Goal: Task Accomplishment & Management: Manage account settings

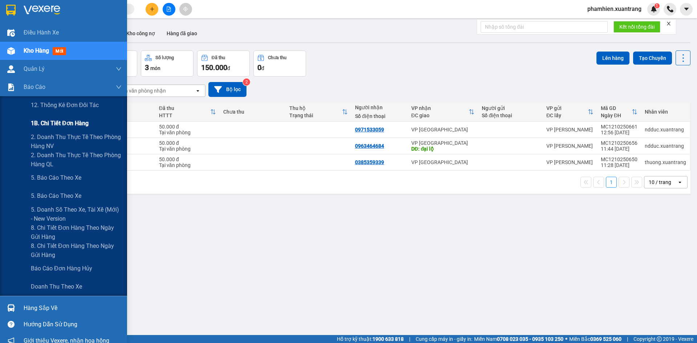
click at [40, 124] on span "1B. Chi tiết đơn hàng" at bounding box center [60, 123] width 58 height 9
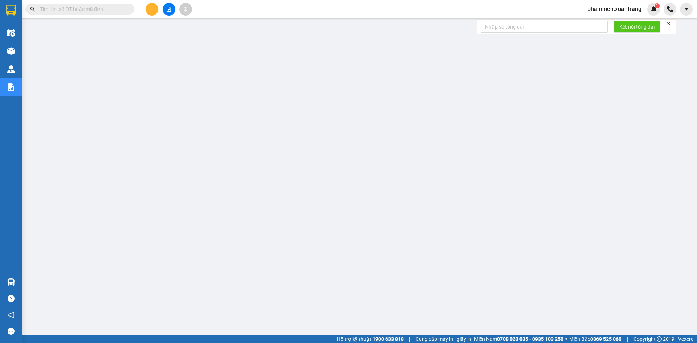
click at [69, 7] on input "text" at bounding box center [83, 9] width 86 height 8
drag, startPoint x: 112, startPoint y: 9, endPoint x: 112, endPoint y: 5, distance: 3.6
click at [111, 8] on input "text" at bounding box center [83, 9] width 86 height 8
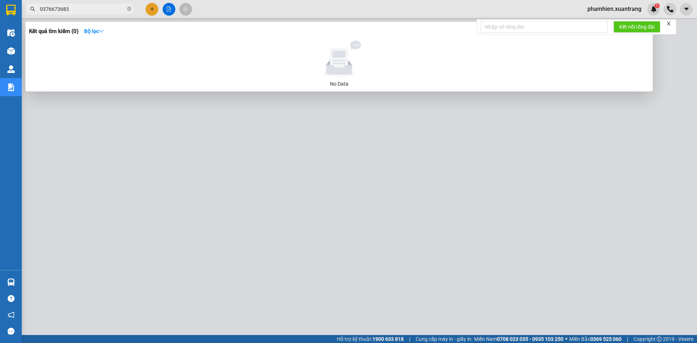
click at [361, 244] on div at bounding box center [348, 171] width 697 height 343
click at [100, 8] on input "0376673683" at bounding box center [83, 9] width 86 height 8
paste input "HN1110250614"
click at [100, 8] on input "0376673683HN1110250614" at bounding box center [83, 9] width 86 height 8
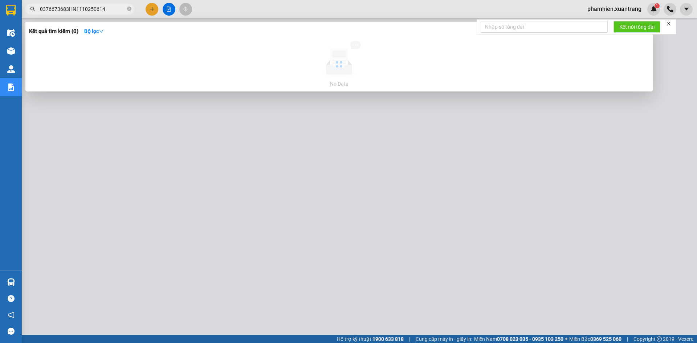
paste input "text"
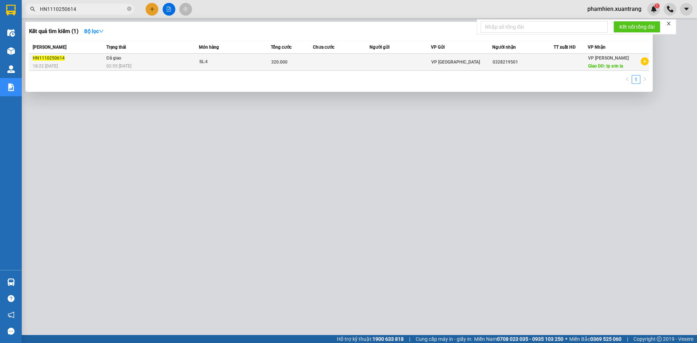
type input "HN1110250614"
click at [141, 64] on div "02:55 - 12/10" at bounding box center [152, 66] width 92 height 8
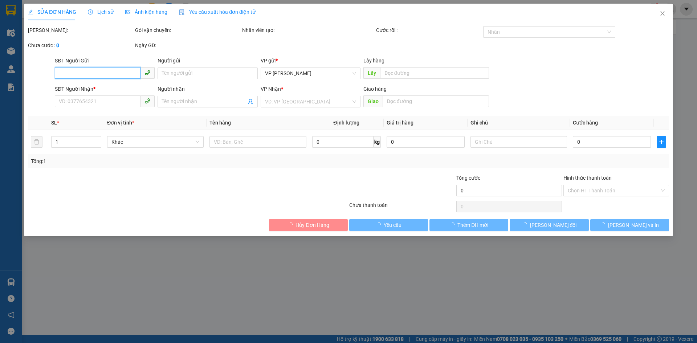
type input "0328219501"
type input "tp sơn la"
type input "320.000"
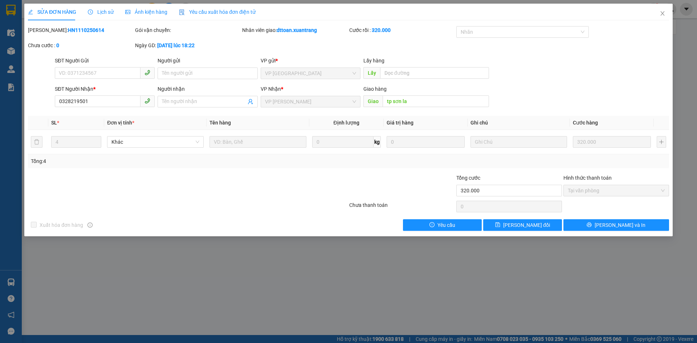
click at [114, 15] on div "SỬA ĐƠN HÀNG Lịch sử Ảnh kiện hàng Yêu cầu xuất hóa đơn điện tử" at bounding box center [142, 12] width 228 height 17
click at [109, 14] on span "Lịch sử" at bounding box center [101, 12] width 26 height 6
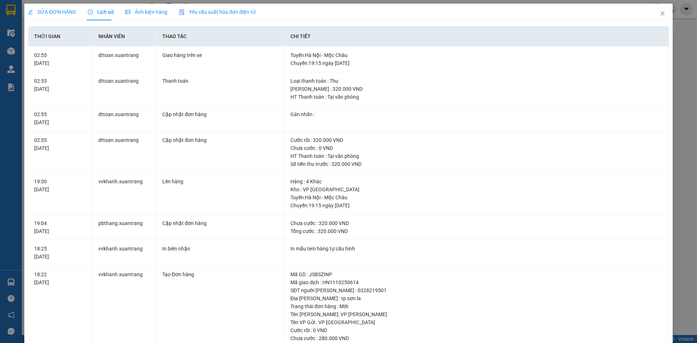
click at [145, 9] on span "Ảnh kiện hàng" at bounding box center [146, 12] width 42 height 6
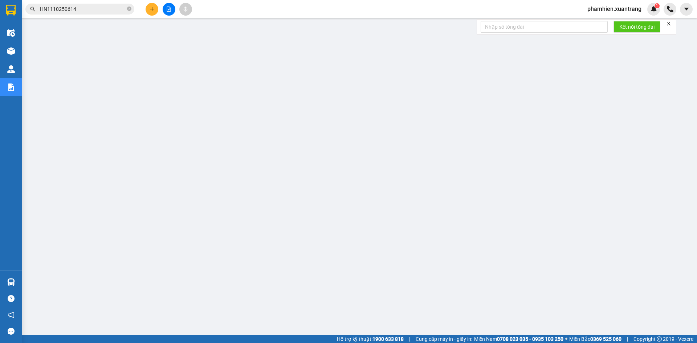
click at [121, 9] on input "HN1110250614" at bounding box center [83, 9] width 86 height 8
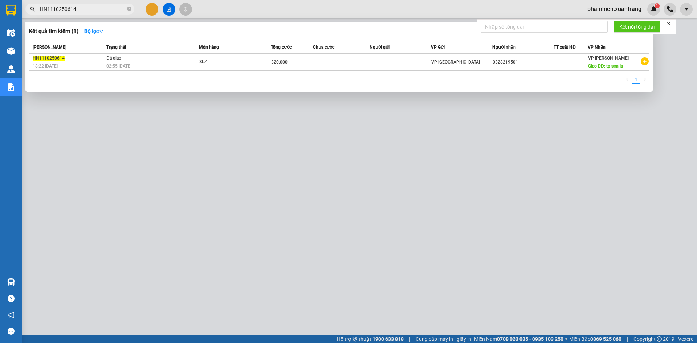
click at [121, 9] on input "HN1110250614" at bounding box center [83, 9] width 86 height 8
click at [146, 189] on div at bounding box center [348, 171] width 697 height 343
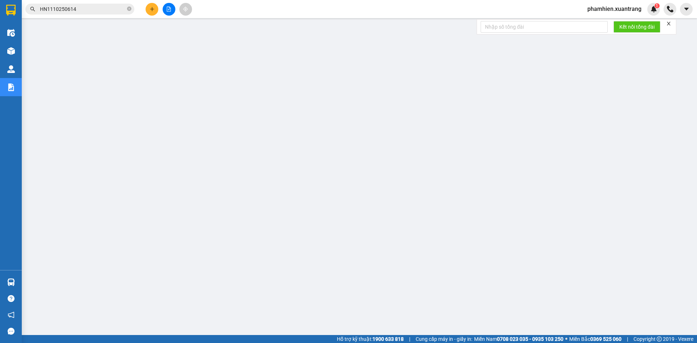
click at [79, 8] on input "HN1110250614" at bounding box center [83, 9] width 86 height 8
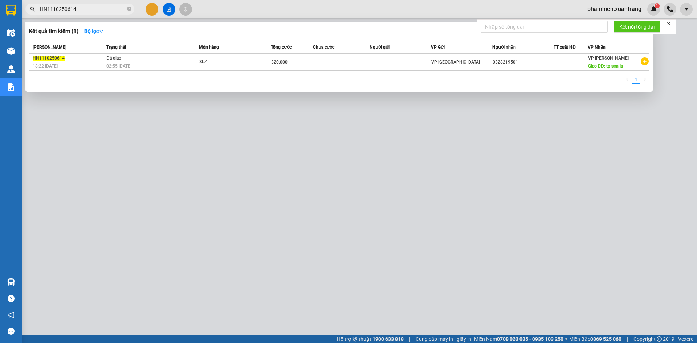
click at [79, 8] on input "HN1110250614" at bounding box center [83, 9] width 86 height 8
click at [288, 299] on div at bounding box center [348, 171] width 697 height 343
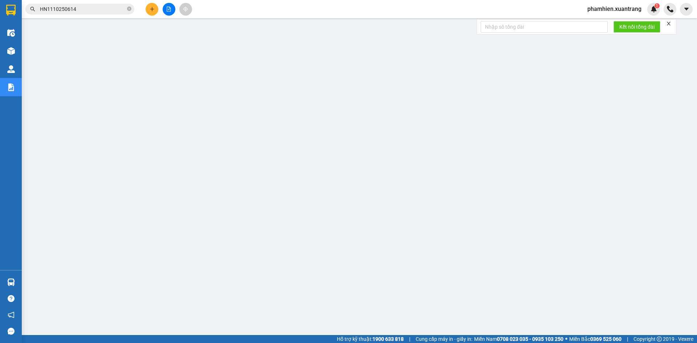
click at [78, 9] on input "HN1110250614" at bounding box center [83, 9] width 86 height 8
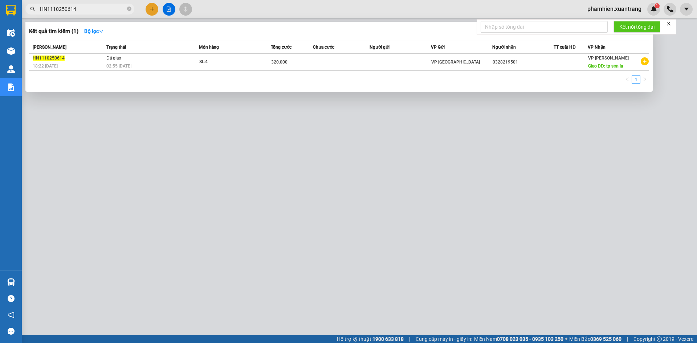
click at [78, 9] on input "HN1110250614" at bounding box center [83, 9] width 86 height 8
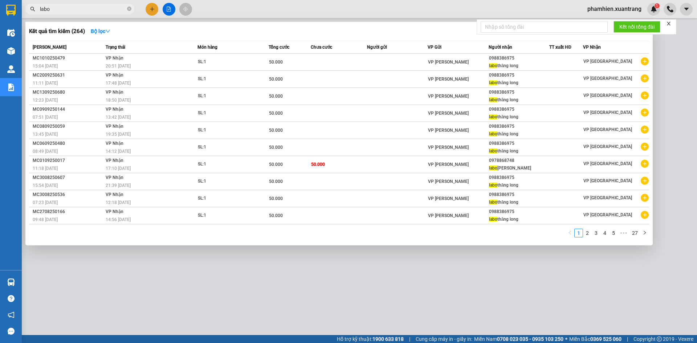
type input "labo"
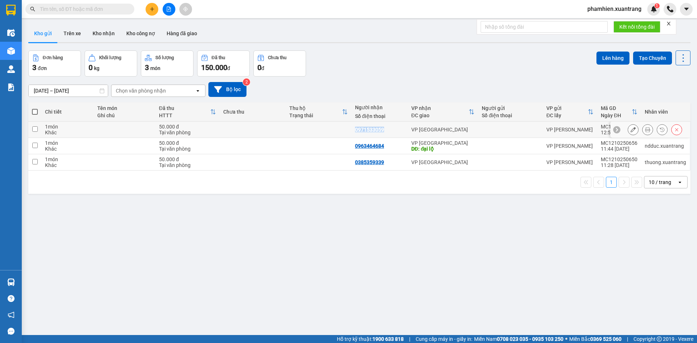
drag, startPoint x: 384, startPoint y: 132, endPoint x: 350, endPoint y: 128, distance: 33.7
click at [351, 128] on td "0971533059" at bounding box center [379, 130] width 56 height 16
checkbox input "true"
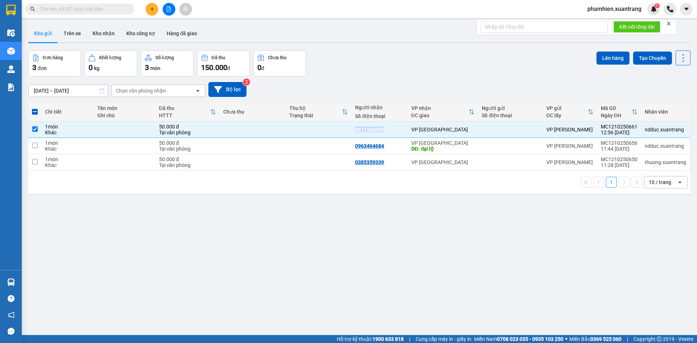
copy div "0971533059"
drag, startPoint x: 388, startPoint y: 147, endPoint x: 344, endPoint y: 147, distance: 43.9
click at [344, 147] on tr "1 món Khác 50.000 đ Tại văn phòng 0963464684 VP [GEOGRAPHIC_DATA] DĐ: đại lộ VP…" at bounding box center [359, 146] width 662 height 16
checkbox input "true"
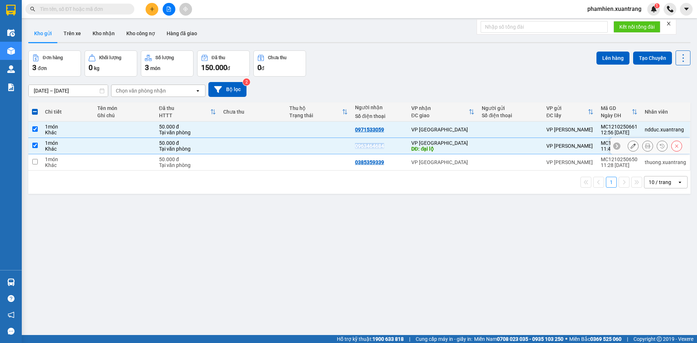
copy div "0963464684"
drag, startPoint x: 392, startPoint y: 165, endPoint x: 332, endPoint y: 165, distance: 59.2
click at [332, 165] on tr "1 món Khác 50.000 đ Tại văn phòng 0385359339 VP [GEOGRAPHIC_DATA] VP [GEOGRAPHI…" at bounding box center [359, 162] width 662 height 16
checkbox input "true"
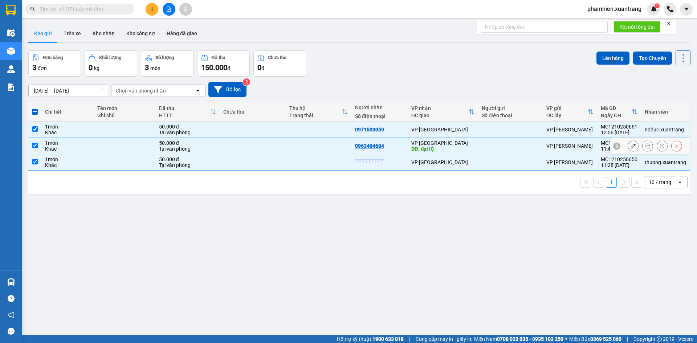
copy div "0385359339"
click at [89, 8] on input "text" at bounding box center [83, 9] width 86 height 8
paste input "0942357575"
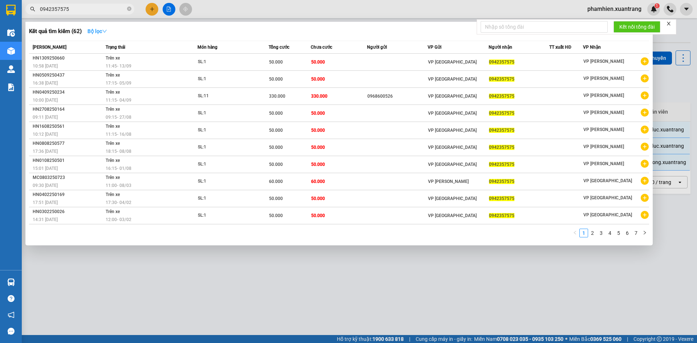
type input "0942357575"
click at [95, 32] on strong "Bộ lọc" at bounding box center [97, 31] width 20 height 6
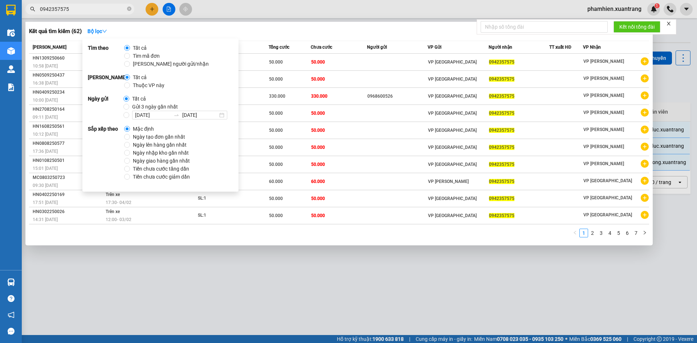
click at [137, 108] on span "Gửi 3 ngày gần nhất" at bounding box center [155, 107] width 52 height 8
click at [129, 108] on input "Gửi 3 ngày gần nhất" at bounding box center [126, 107] width 6 height 6
radio input "true"
radio input "false"
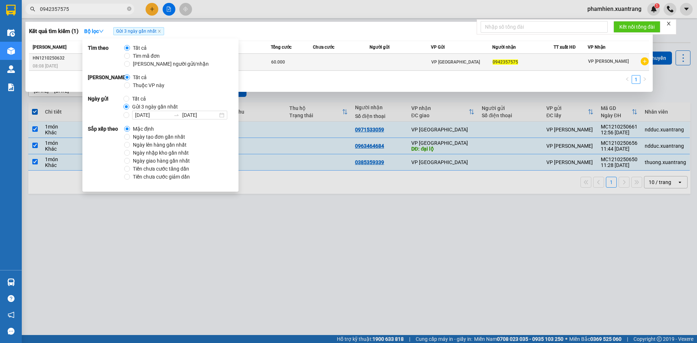
click at [273, 64] on span "60.000" at bounding box center [278, 62] width 14 height 5
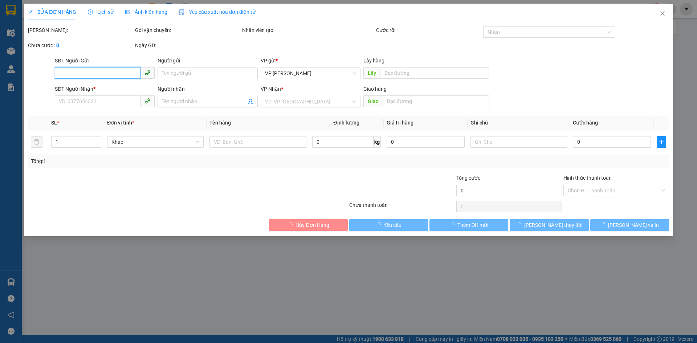
type input "0942357575"
type input "60.000"
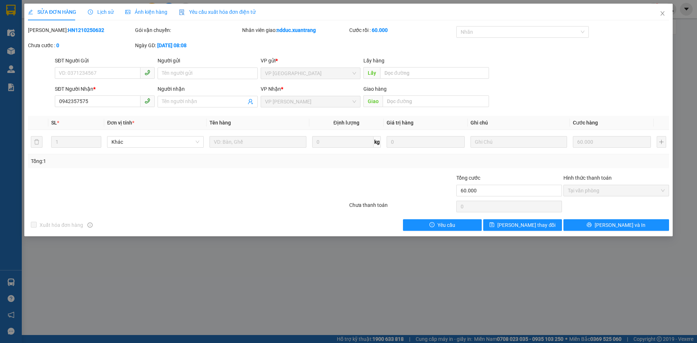
click at [109, 12] on span "Lịch sử" at bounding box center [101, 12] width 26 height 6
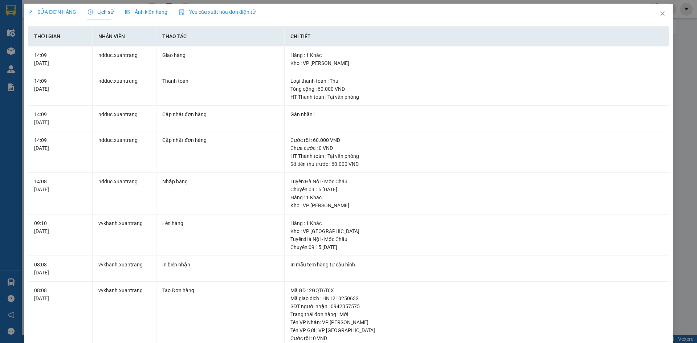
click at [154, 13] on span "Ảnh kiện hàng" at bounding box center [146, 12] width 42 height 6
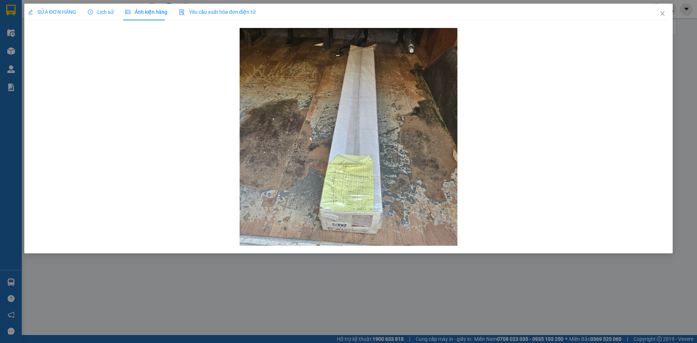
drag, startPoint x: 541, startPoint y: 291, endPoint x: 541, endPoint y: 285, distance: 6.2
click at [540, 291] on div "SỬA ĐƠN HÀNG Lịch sử Ảnh kiện hàng Yêu cầu xuất hóa đơn điện tử Total Paid Fee …" at bounding box center [348, 171] width 697 height 343
click at [663, 15] on icon "close" at bounding box center [662, 13] width 4 height 4
